Goal: Task Accomplishment & Management: Manage account settings

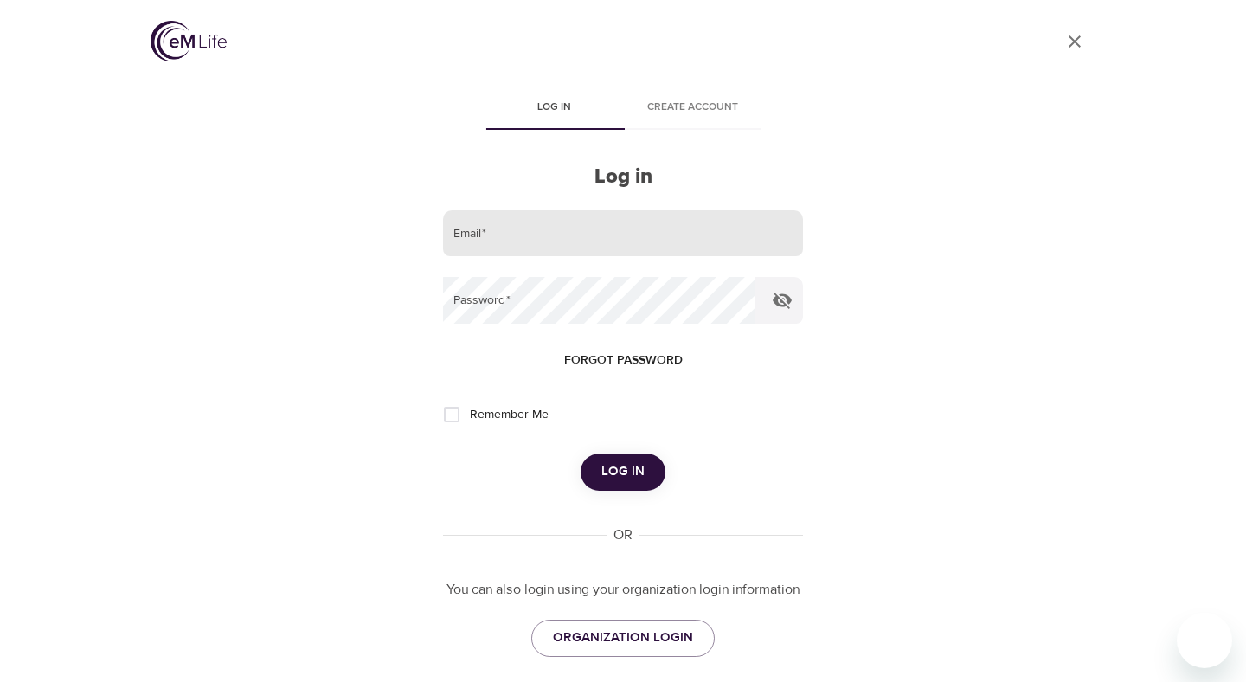
click at [490, 238] on input "email" at bounding box center [623, 233] width 360 height 47
type input "jkelley"
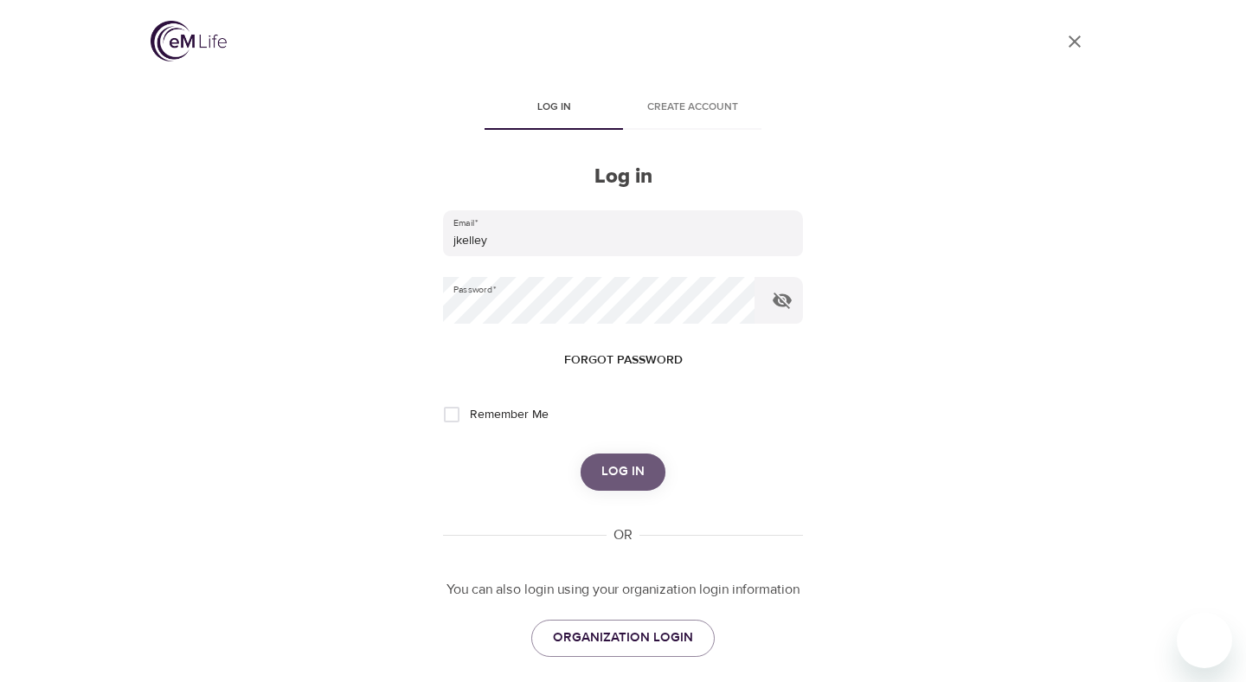
click at [631, 478] on span "Log in" at bounding box center [622, 471] width 43 height 22
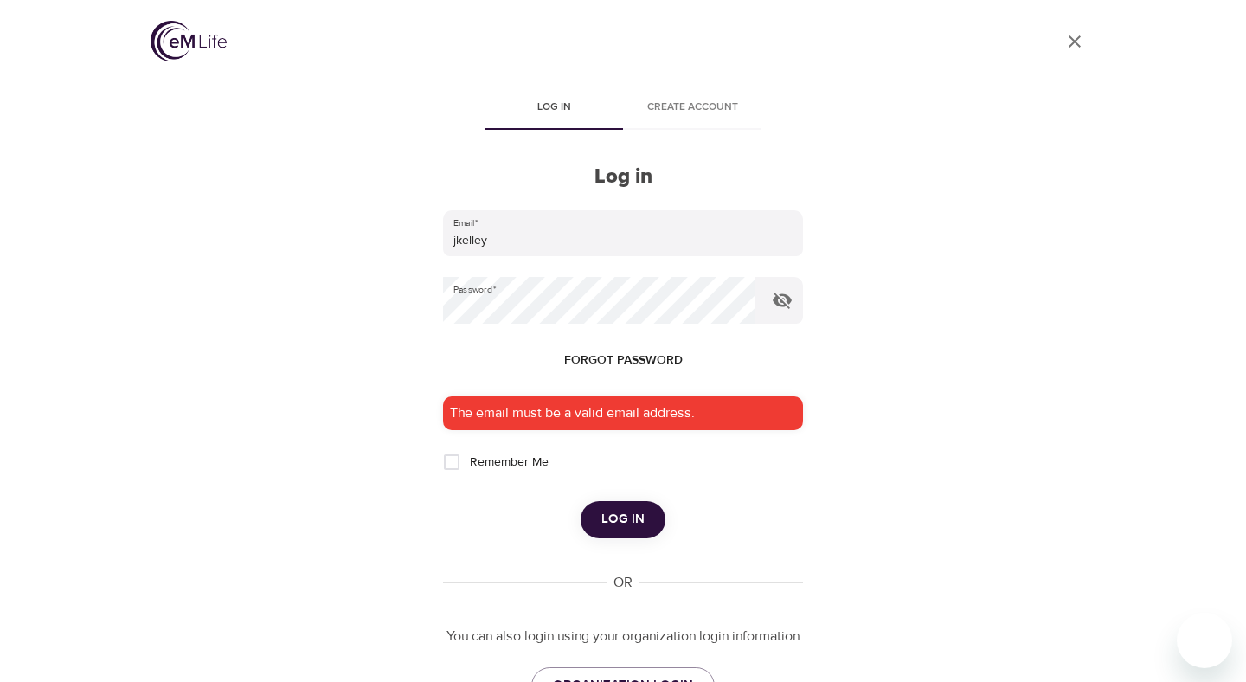
click at [306, 299] on div "User Profile Log in Create account Log in Email   * jkelley Password   * Forgot…" at bounding box center [623, 341] width 986 height 682
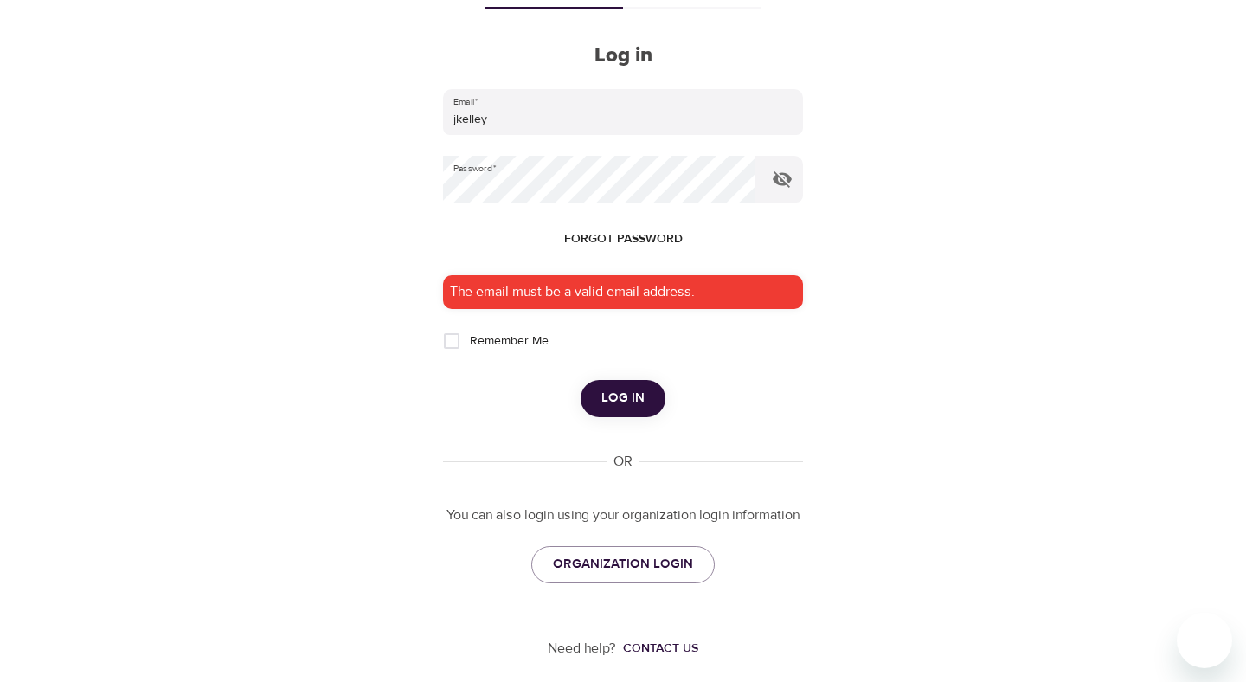
scroll to position [131, 0]
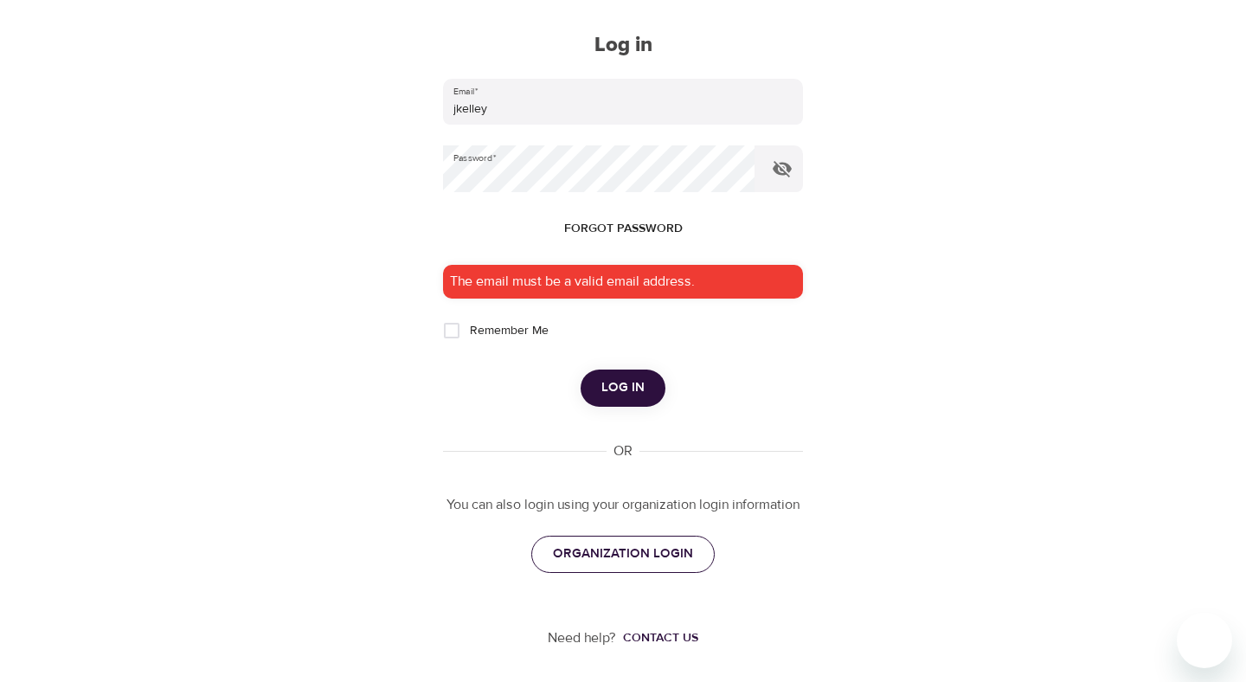
click at [606, 550] on span "ORGANIZATION LOGIN" at bounding box center [623, 553] width 140 height 22
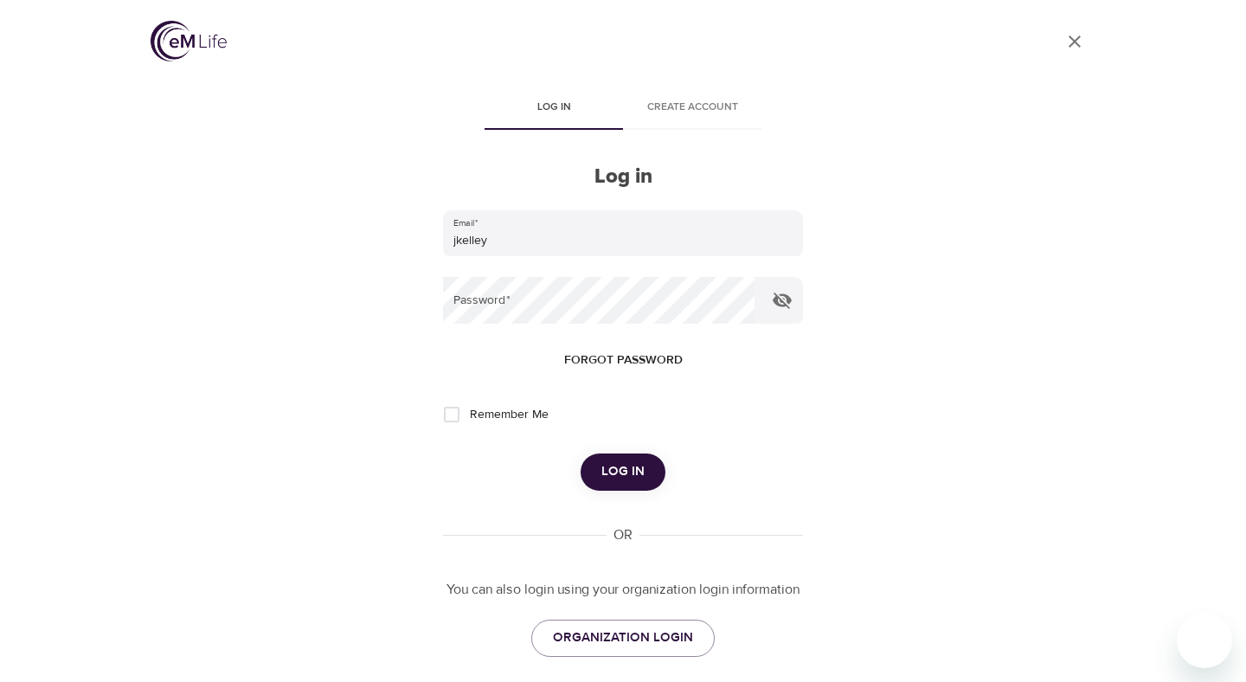
drag, startPoint x: 155, startPoint y: 70, endPoint x: 254, endPoint y: 44, distance: 102.8
click at [161, 67] on div "User Profile" at bounding box center [623, 44] width 945 height 88
click at [633, 240] on input "email" at bounding box center [623, 233] width 360 height 47
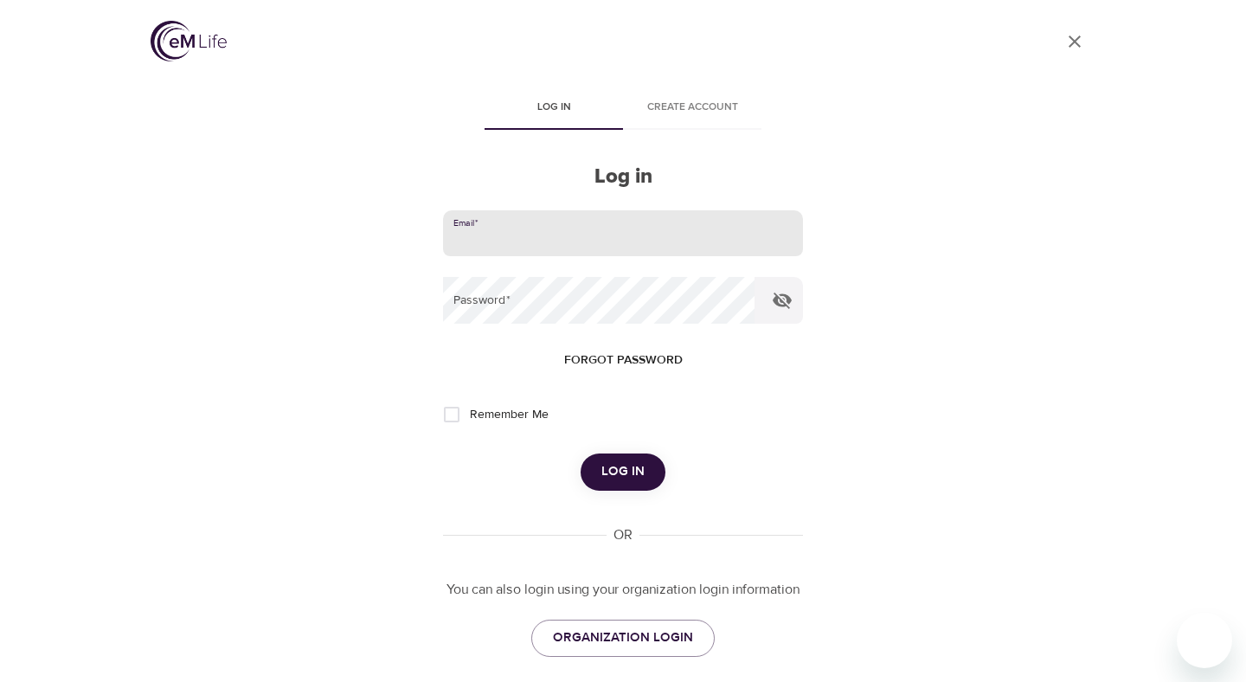
type input "jkelley"
click at [636, 471] on span "Log in" at bounding box center [622, 471] width 43 height 22
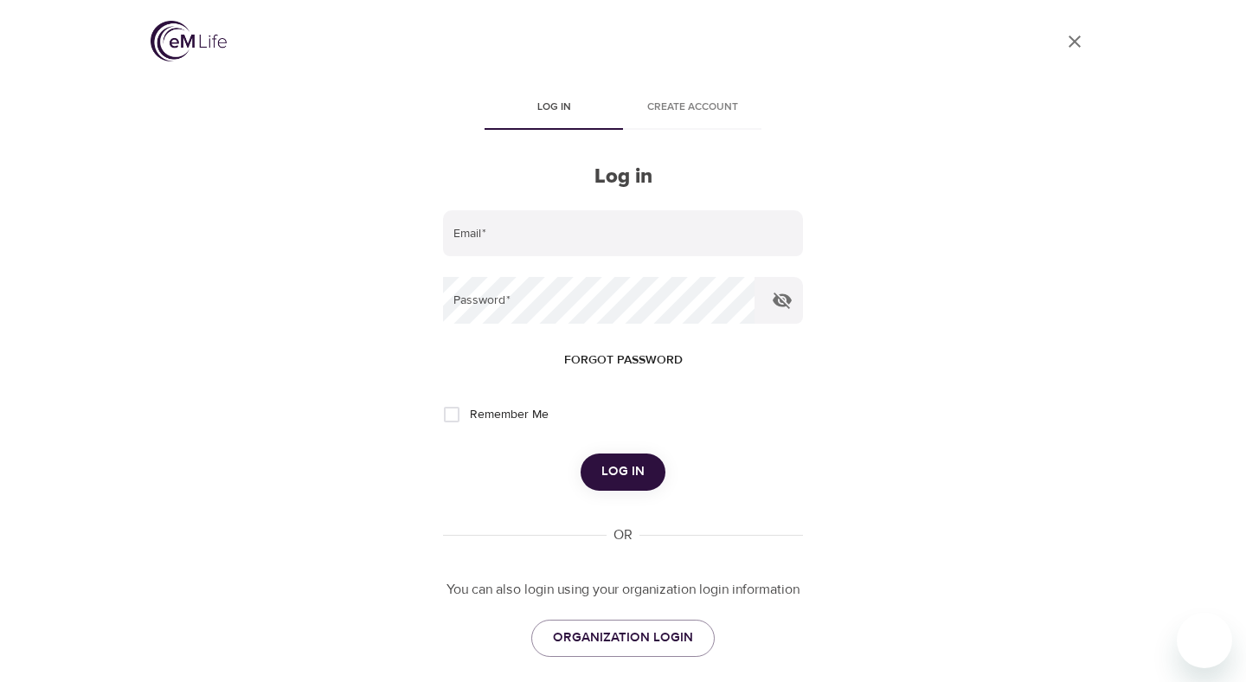
click at [1074, 41] on icon "close" at bounding box center [1074, 41] width 12 height 12
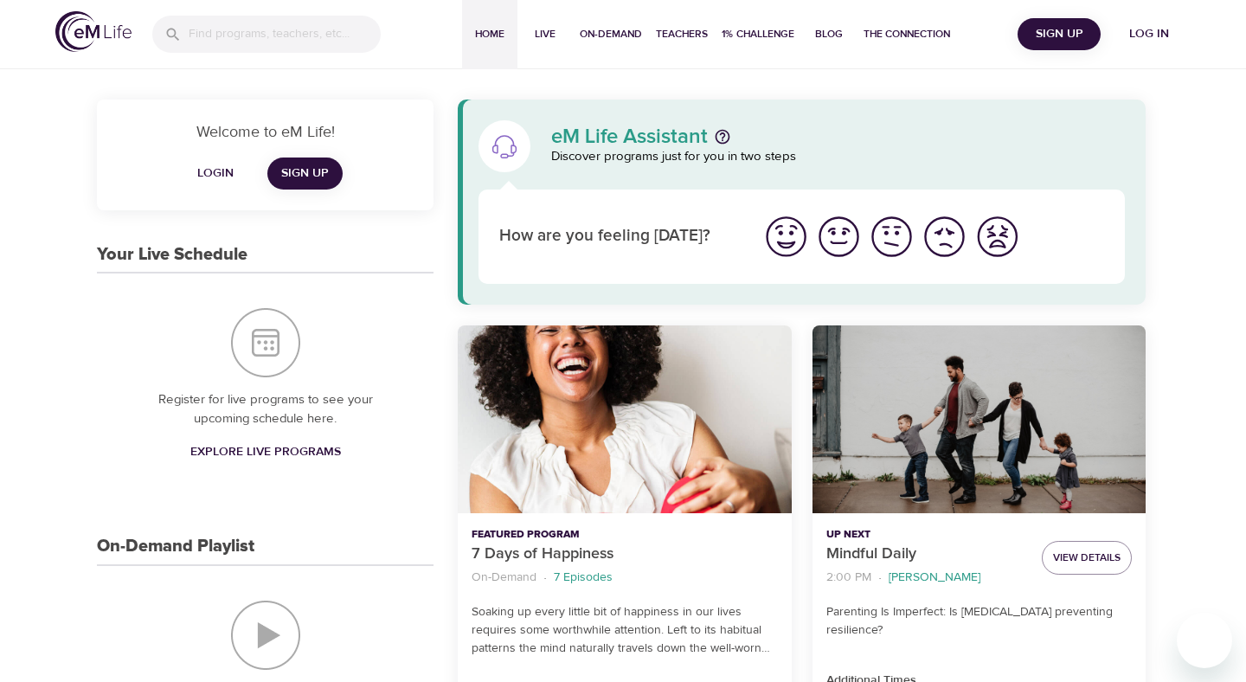
click at [1126, 36] on span "Log in" at bounding box center [1148, 34] width 69 height 22
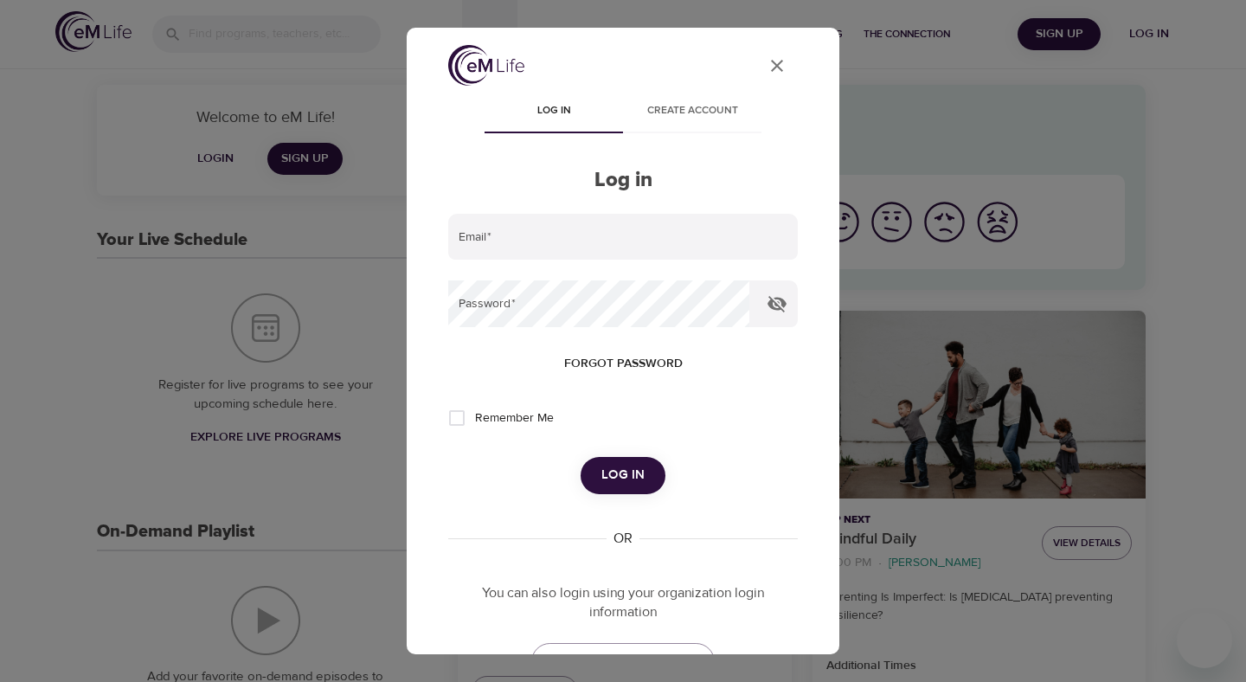
click at [789, 66] on button "User Profile" at bounding box center [777, 66] width 42 height 42
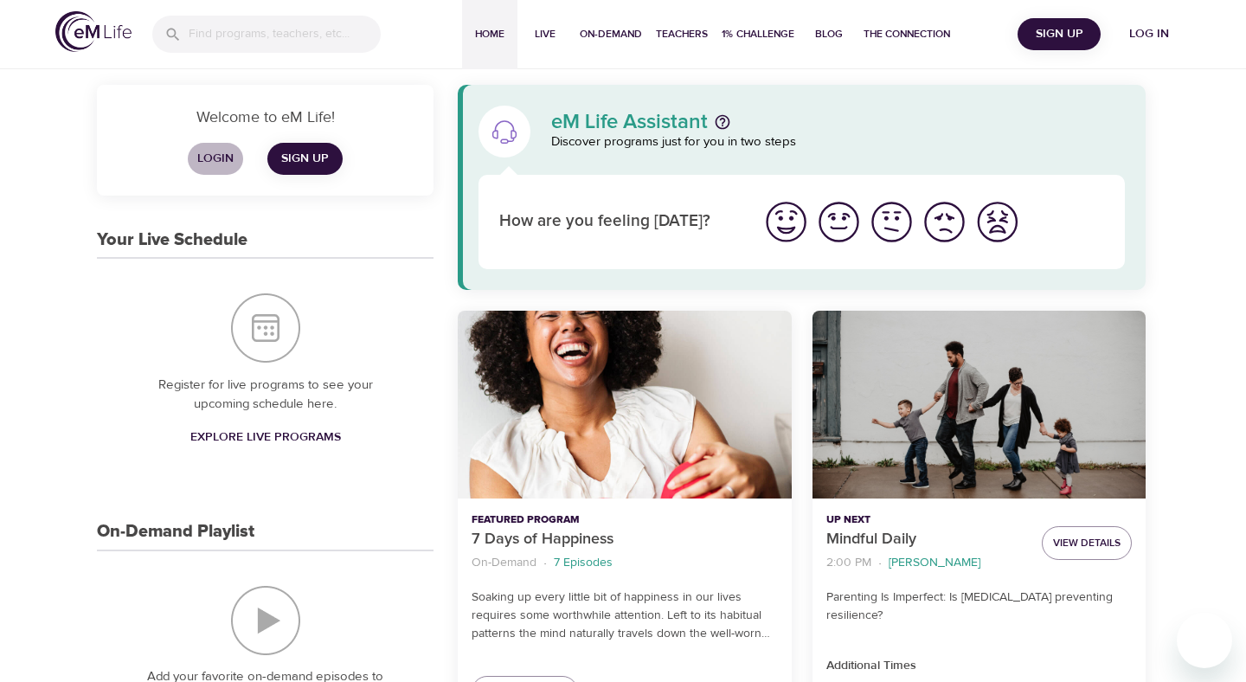
click at [211, 164] on span "Login" at bounding box center [216, 159] width 42 height 22
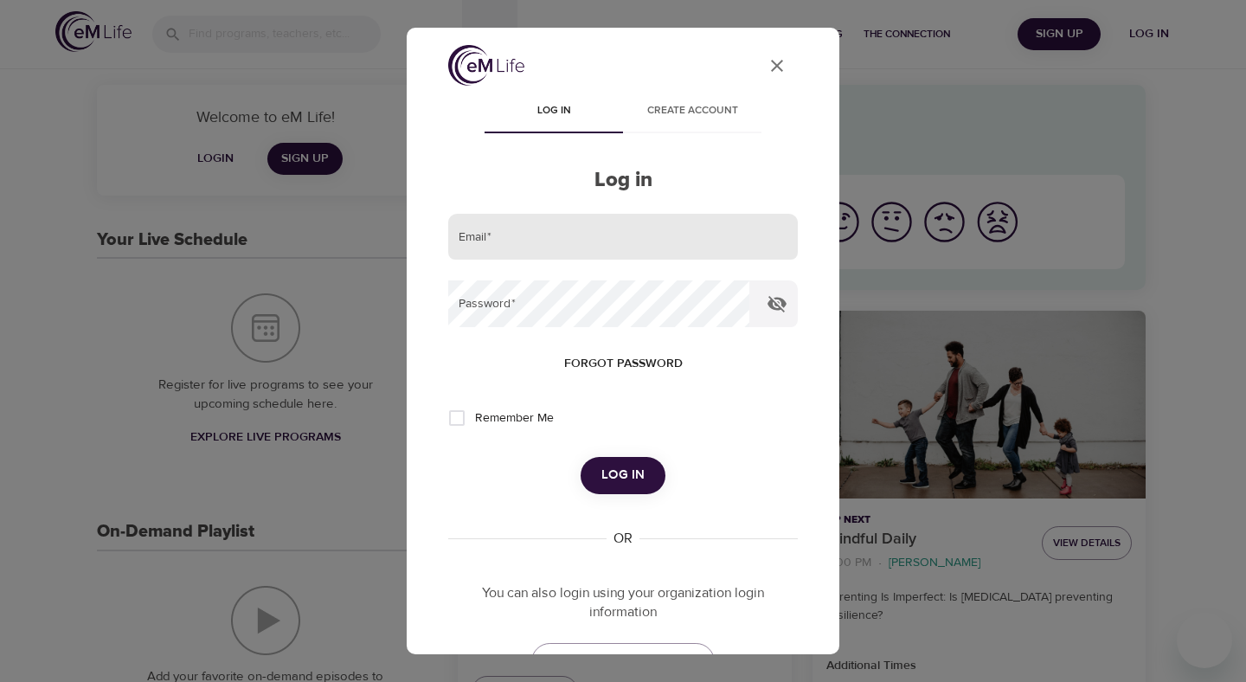
click at [498, 226] on input "email" at bounding box center [622, 237] width 349 height 47
type input "jkelley"
click at [638, 477] on span "Log in" at bounding box center [622, 475] width 43 height 22
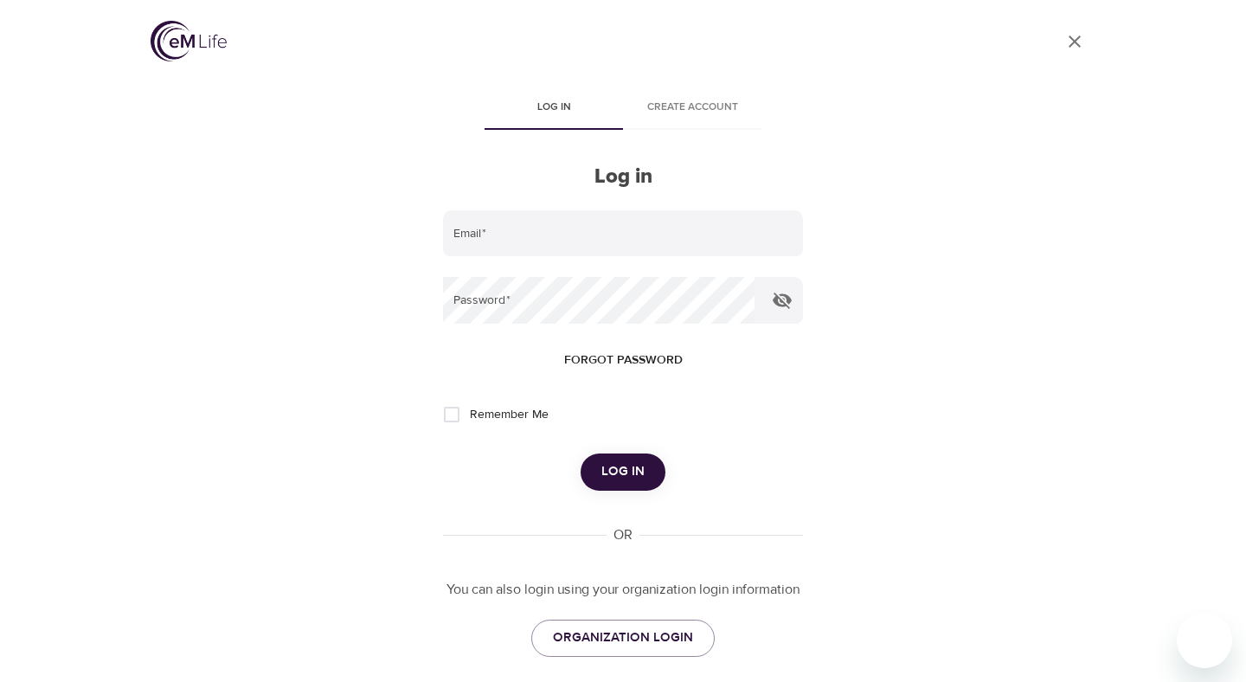
scroll to position [84, 0]
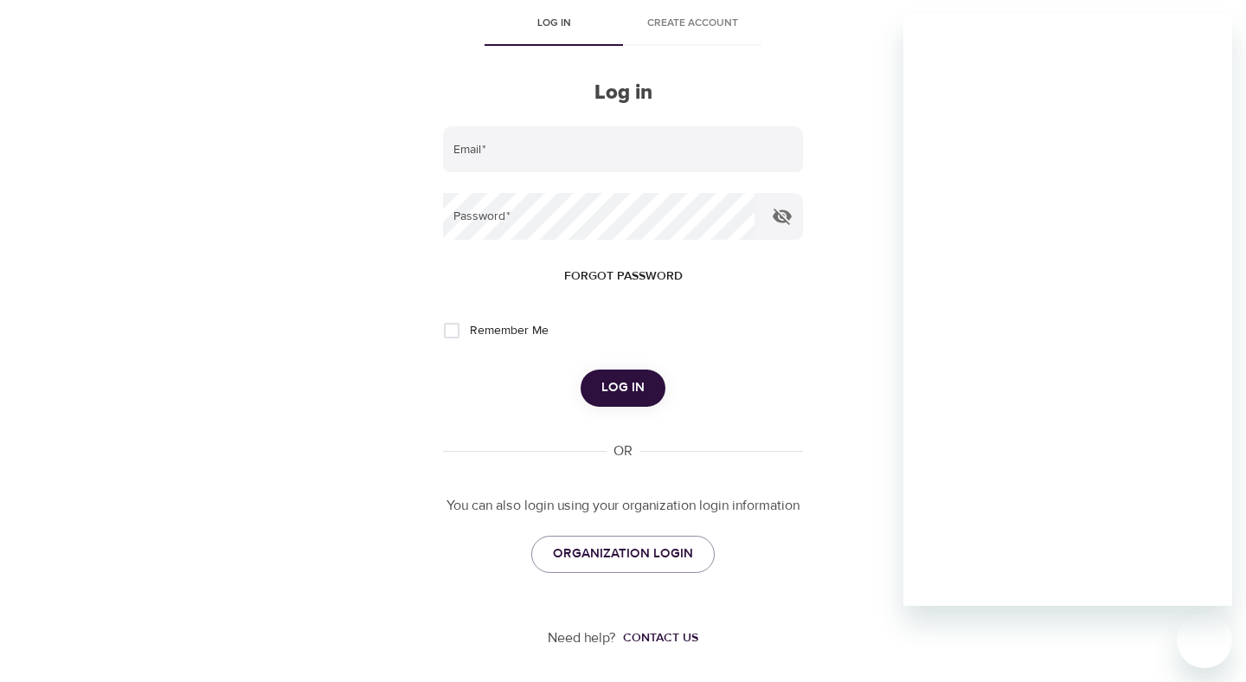
click at [868, 76] on div "User Profile Log in Create account Log in Email   * Password   * Forgot passwor…" at bounding box center [623, 257] width 986 height 682
click at [868, 75] on div "User Profile Log in Create account Log in Email   * Password   * Forgot passwor…" at bounding box center [623, 257] width 986 height 682
drag, startPoint x: 802, startPoint y: 68, endPoint x: 696, endPoint y: 61, distance: 105.8
click at [801, 68] on div "Log in Create account Log in Email   * Password   * Forgot password Remember Me…" at bounding box center [623, 298] width 360 height 589
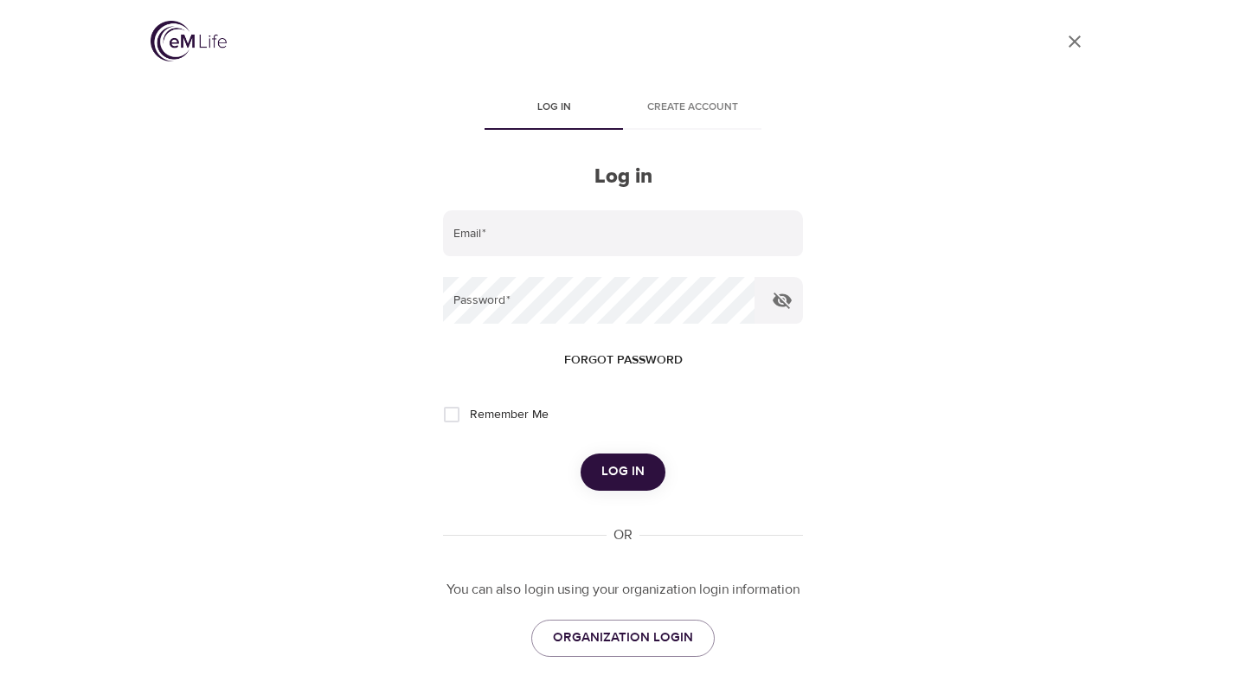
scroll to position [84, 0]
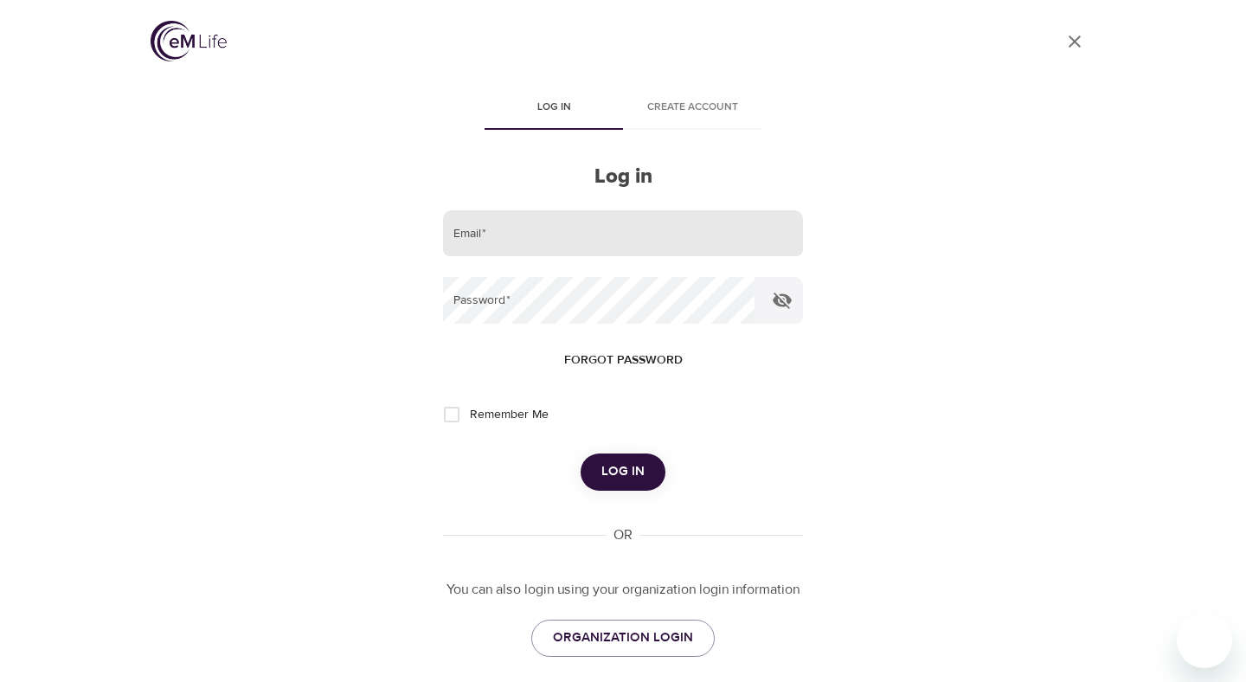
click at [502, 226] on input "email" at bounding box center [623, 233] width 360 height 47
click at [228, 234] on div "User Profile Log in Create account Log in Email   * Password   * Forgot passwor…" at bounding box center [623, 341] width 986 height 682
click at [531, 241] on input "email" at bounding box center [623, 233] width 360 height 47
drag, startPoint x: 550, startPoint y: 249, endPoint x: 428, endPoint y: 226, distance: 124.2
click at [432, 227] on div "User Profile Log in Create account Log in Email   * jkelley Password   * Forgot…" at bounding box center [623, 341] width 986 height 682
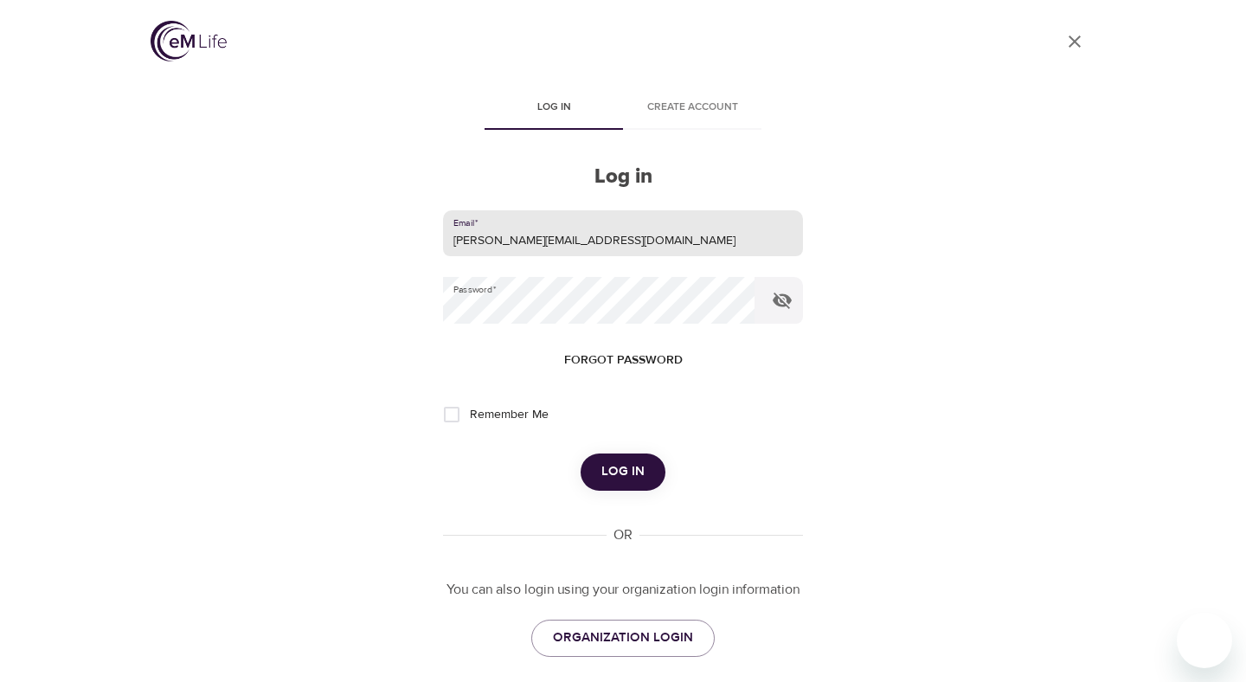
type input "[PERSON_NAME][EMAIL_ADDRESS][DOMAIN_NAME]"
click at [920, 242] on div "User Profile Log in Create account Log in Email   * [PERSON_NAME][EMAIL_ADDRESS…" at bounding box center [623, 341] width 986 height 682
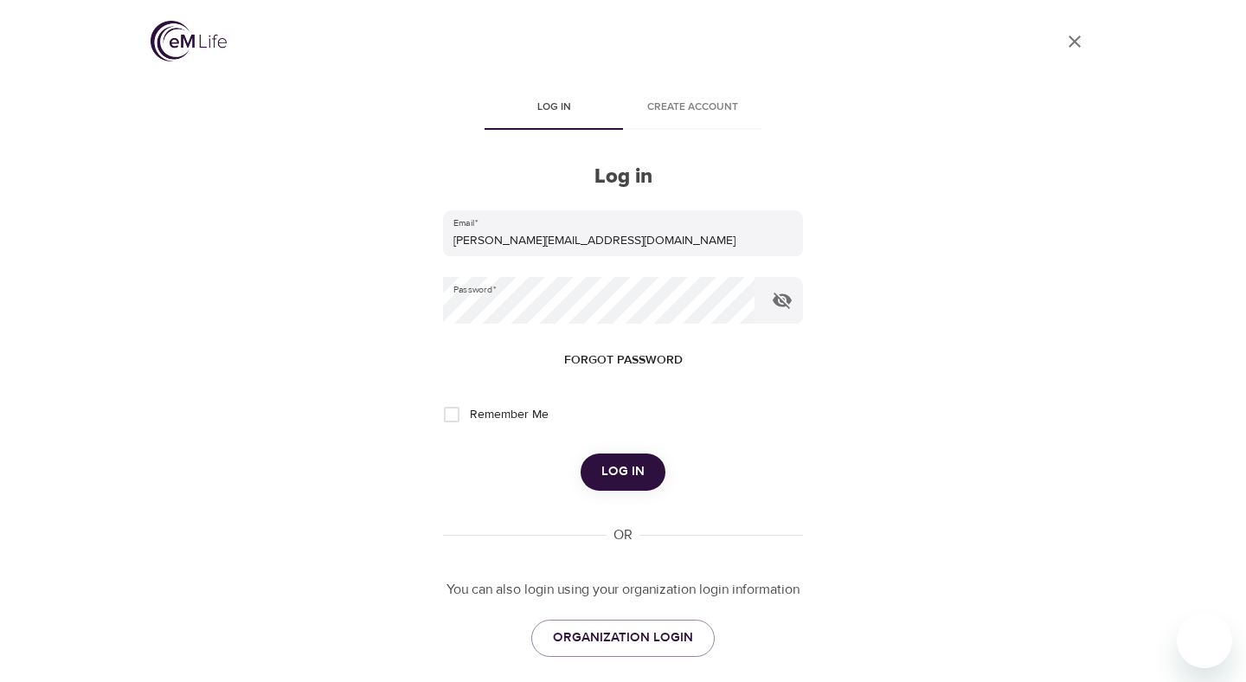
click at [625, 477] on span "Log in" at bounding box center [622, 471] width 43 height 22
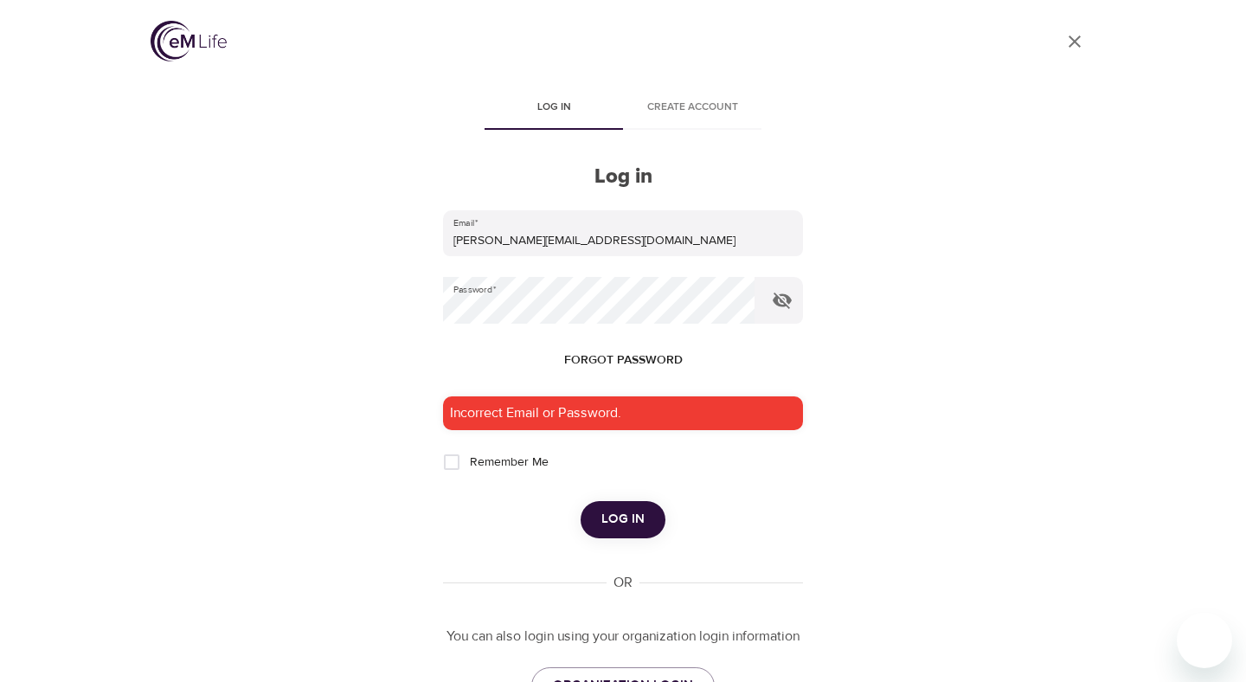
scroll to position [131, 0]
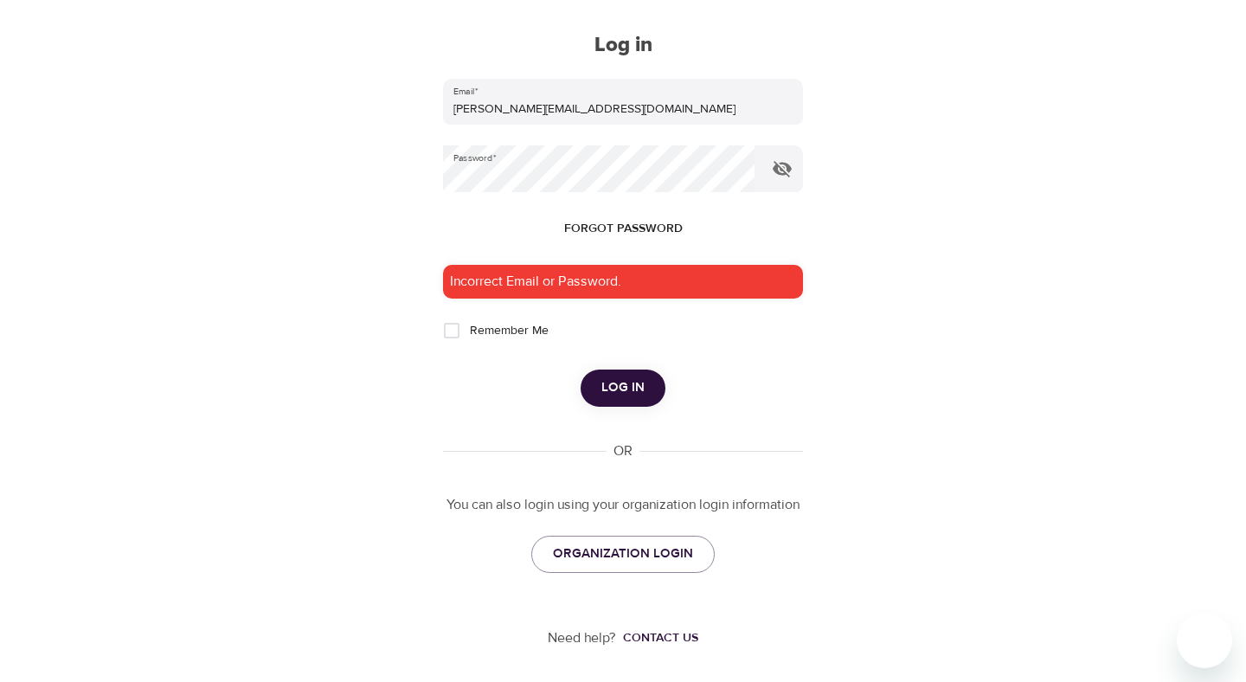
click at [67, 57] on div "User Profile Log in Create account Log in Email   * james@runneragency.com Pass…" at bounding box center [623, 210] width 1246 height 682
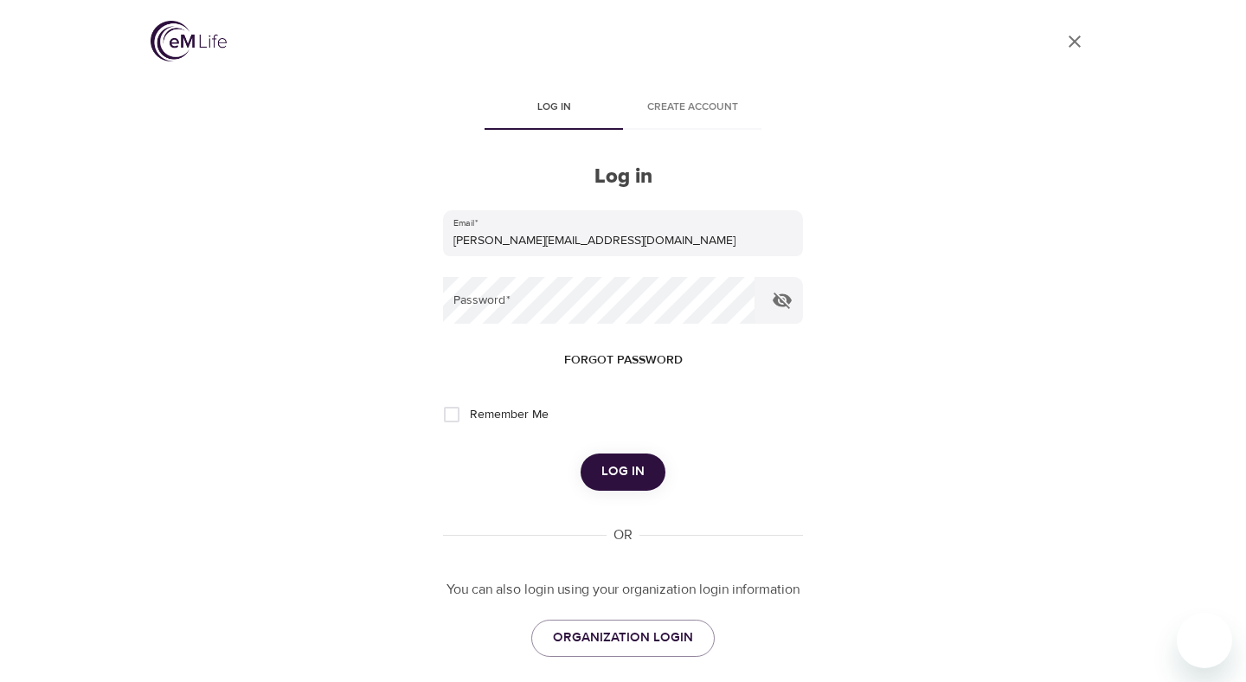
scroll to position [84, 0]
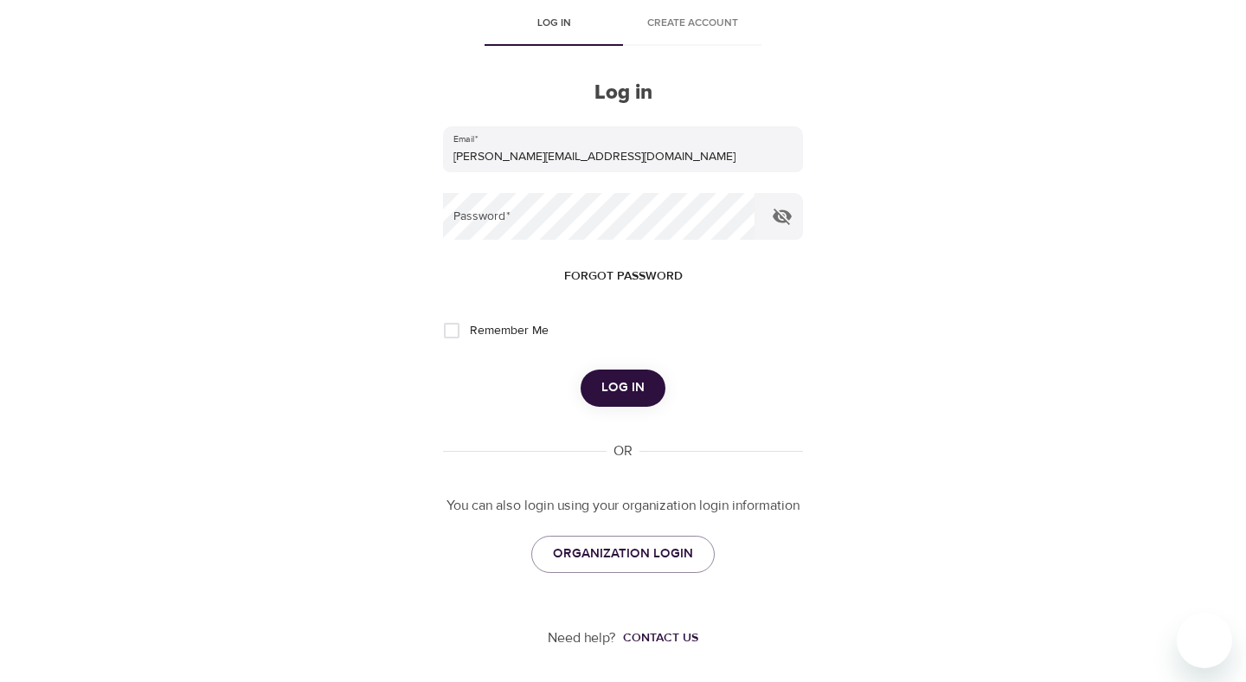
click at [343, 163] on div "User Profile Log in Create account Log in Email   * [PERSON_NAME][EMAIL_ADDRESS…" at bounding box center [623, 257] width 986 height 682
click at [354, 89] on div "User Profile Log in Create account Log in Email   * [PERSON_NAME][EMAIL_ADDRESS…" at bounding box center [623, 257] width 986 height 682
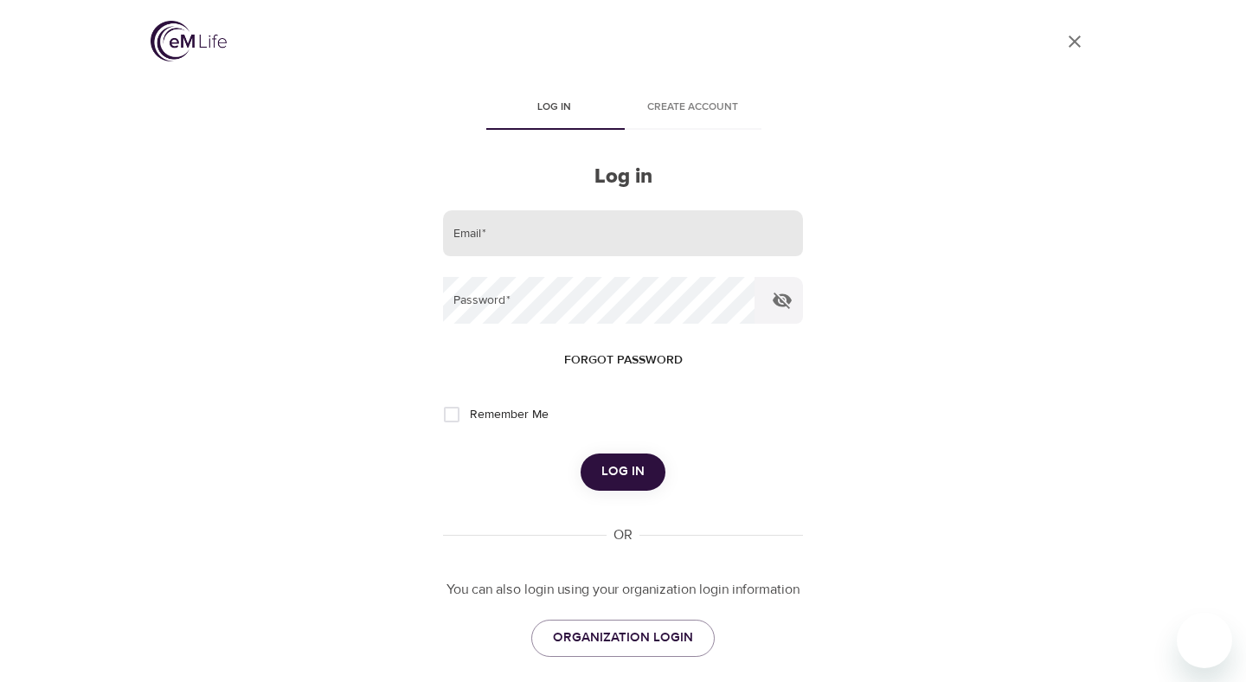
click at [650, 223] on input "email" at bounding box center [623, 233] width 360 height 47
type input "jkelley"
click at [633, 461] on span "Log in" at bounding box center [622, 471] width 43 height 22
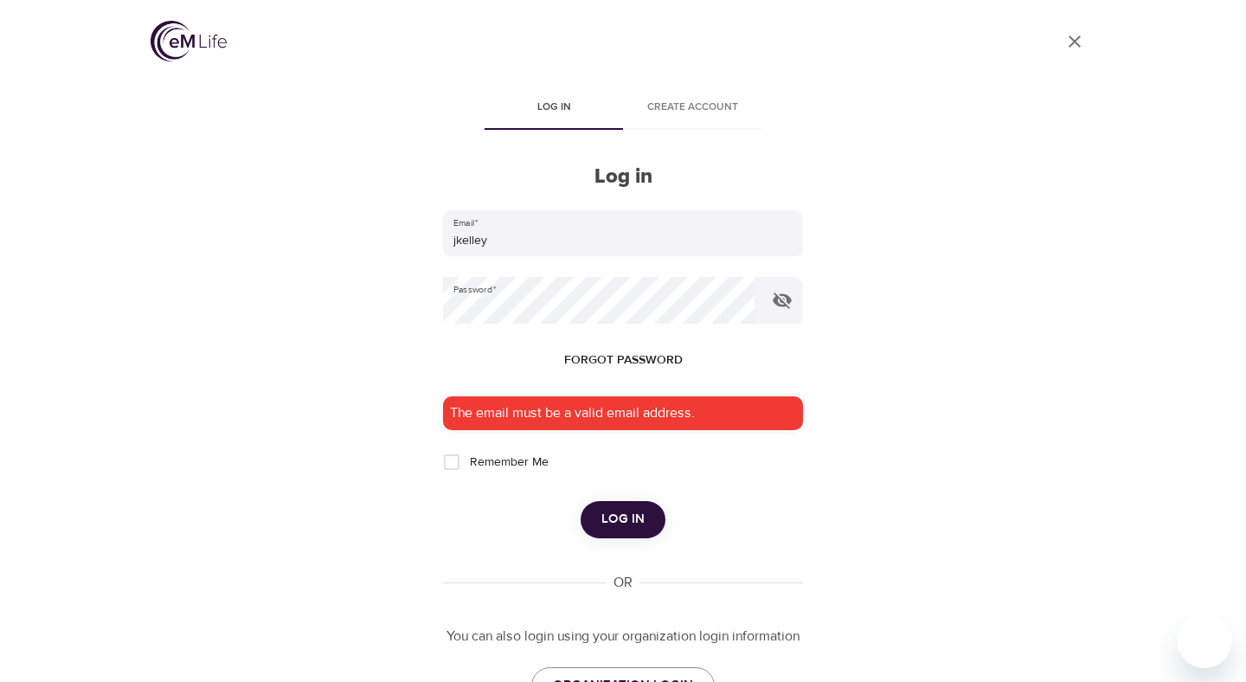
click at [970, 394] on div "User Profile Log in Create account Log in Email   * jkelley Password   * Forgot…" at bounding box center [623, 341] width 986 height 682
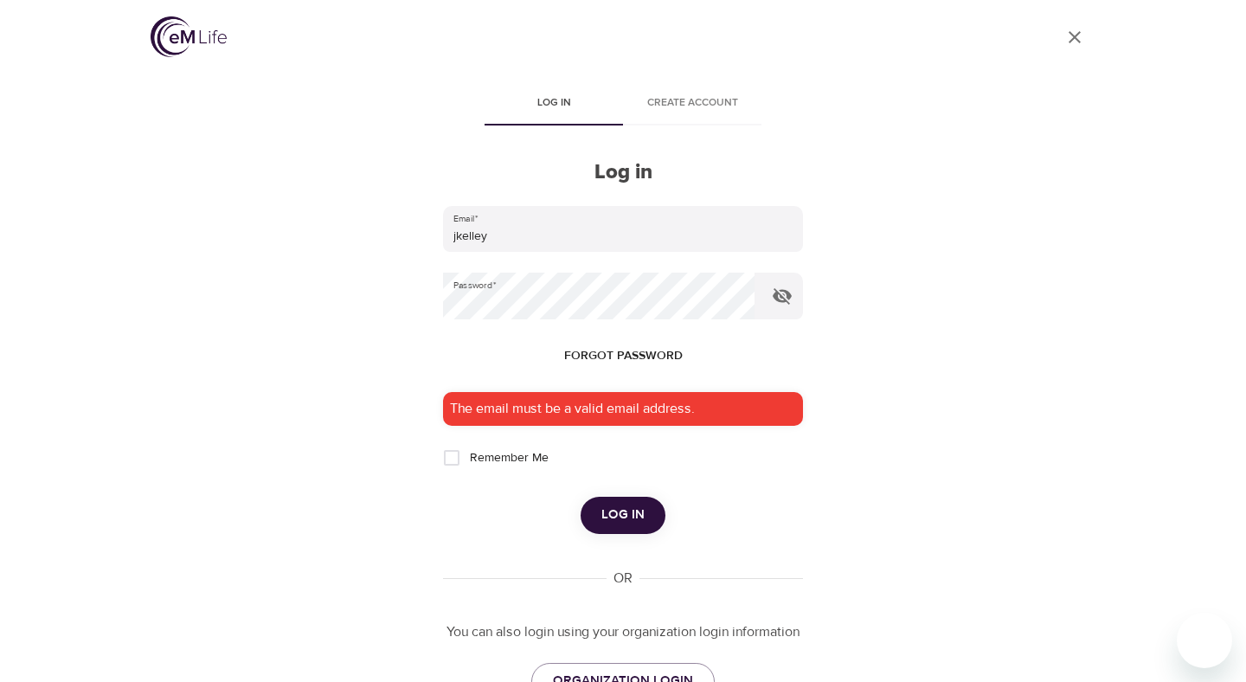
drag, startPoint x: 69, startPoint y: 232, endPoint x: 61, endPoint y: 244, distance: 14.4
click at [69, 233] on div "User Profile Log in Create account Log in Email   * jkelley Password   * Forgot…" at bounding box center [623, 337] width 1246 height 682
